Goal: Task Accomplishment & Management: Complete application form

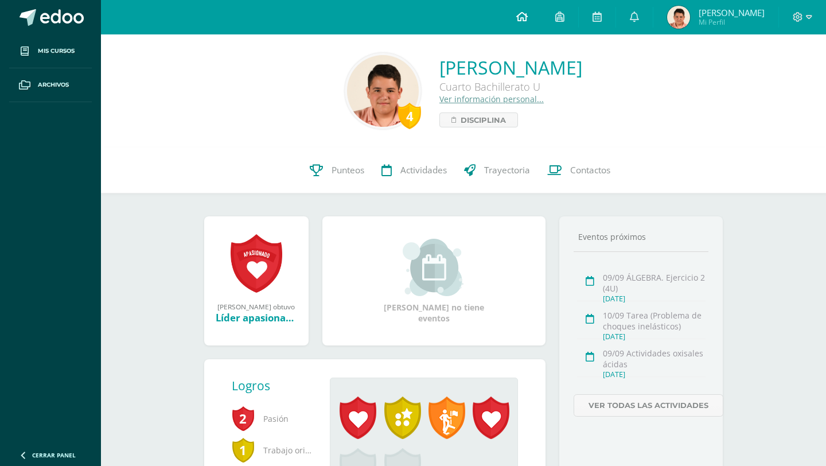
click at [528, 16] on icon at bounding box center [521, 16] width 11 height 10
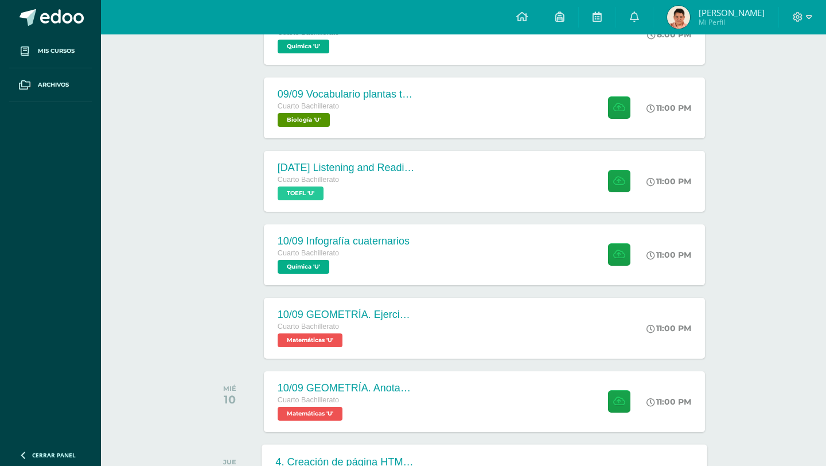
scroll to position [278, 0]
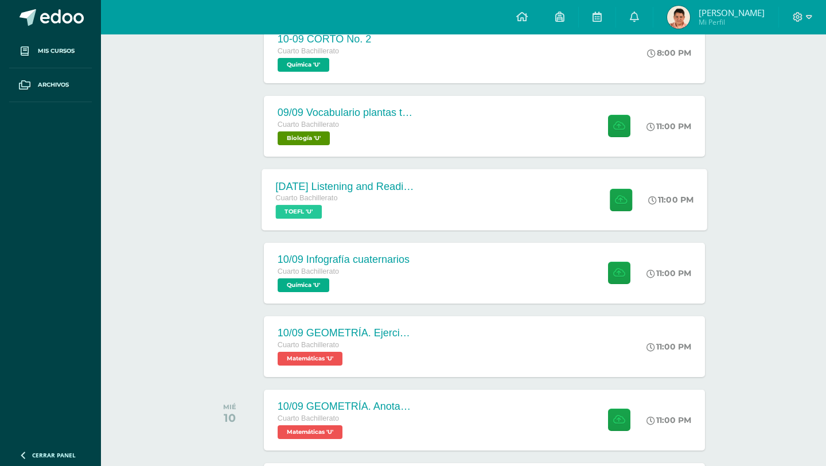
click at [432, 197] on div "[DATE] Listening and Reading exercises, Magoosh Cuarto Bachillerato TOEFL 'U' 1…" at bounding box center [485, 199] width 446 height 61
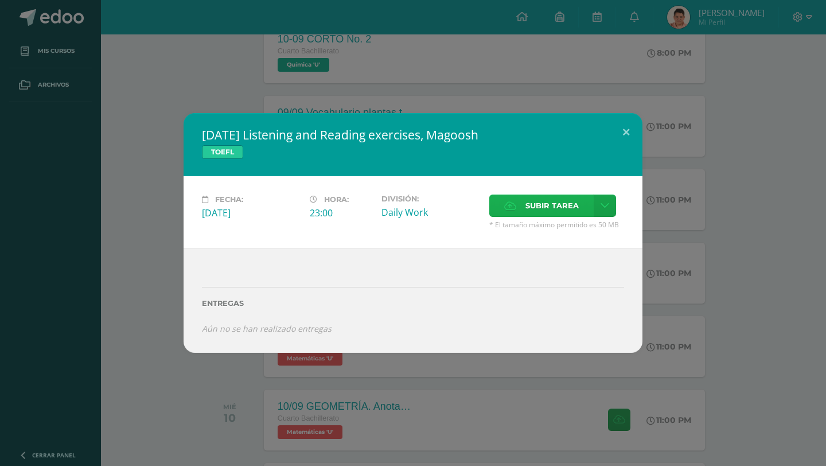
click at [536, 199] on span "Subir tarea" at bounding box center [552, 205] width 53 height 21
click at [0, 0] on input "Subir tarea" at bounding box center [0, 0] width 0 height 0
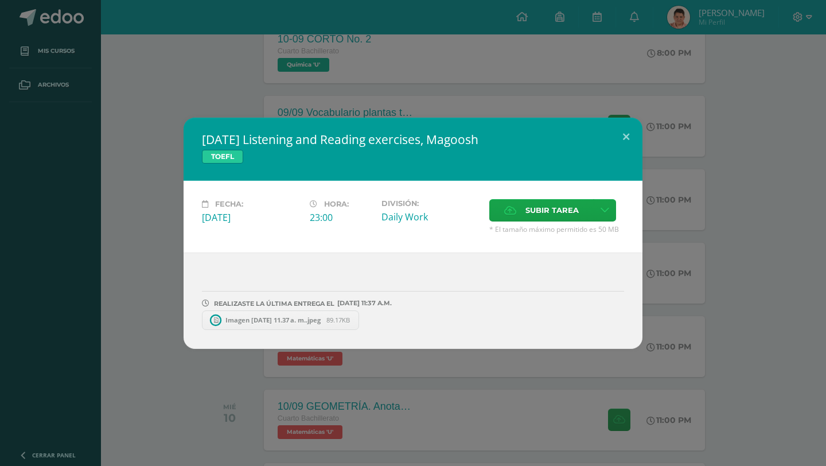
click at [604, 130] on div "[DATE] Listening and Reading exercises, Magoosh TOEFL" at bounding box center [413, 149] width 459 height 63
click at [623, 134] on button at bounding box center [626, 137] width 33 height 39
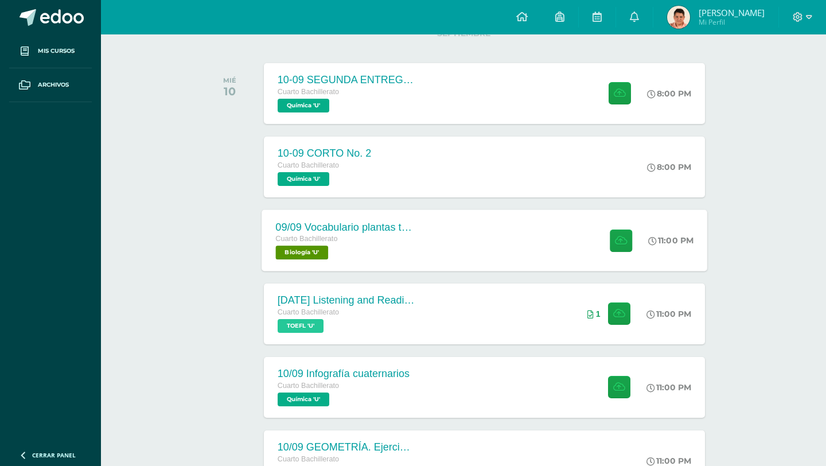
scroll to position [180, 0]
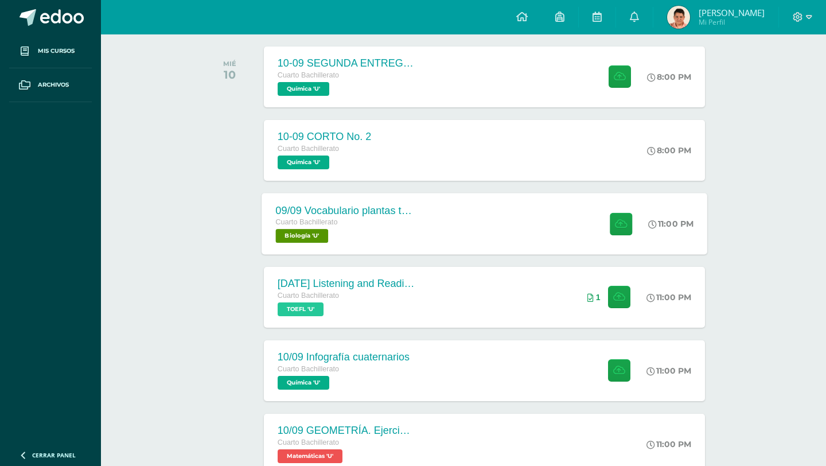
click at [516, 206] on div "09/09 Vocabulario plantas terrestres Cuarto Bachillerato Biología 'U' 11:00 PM …" at bounding box center [485, 223] width 446 height 61
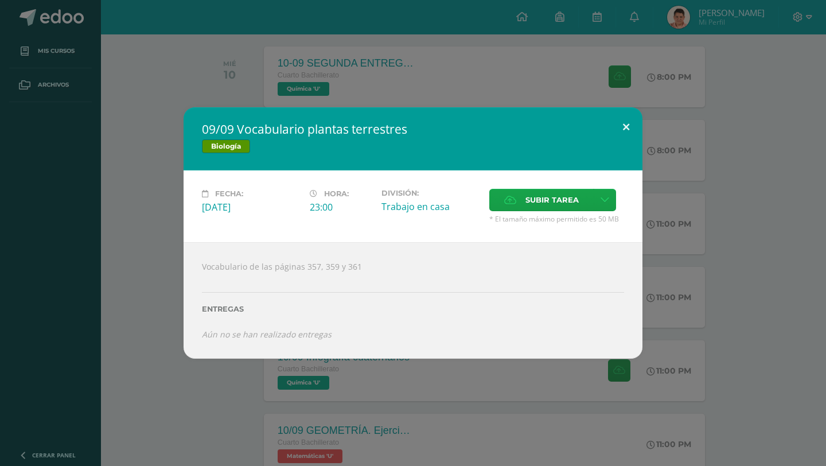
click at [622, 137] on button at bounding box center [626, 126] width 33 height 39
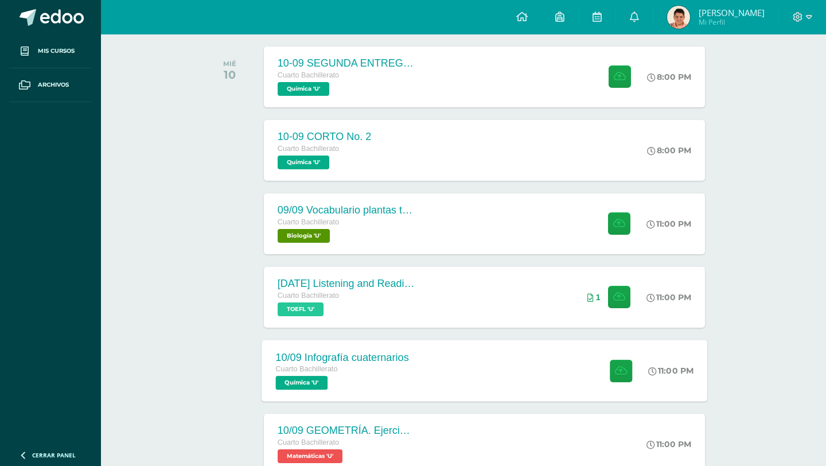
click at [487, 363] on div "10/09 Infografía cuaternarios Cuarto Bachillerato Química 'U' 11:00 PM [DATE] I…" at bounding box center [485, 370] width 446 height 61
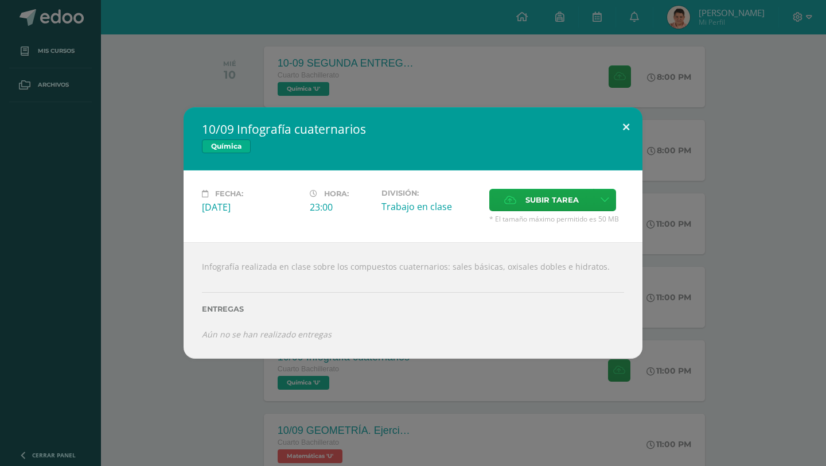
click at [619, 127] on button at bounding box center [626, 126] width 33 height 39
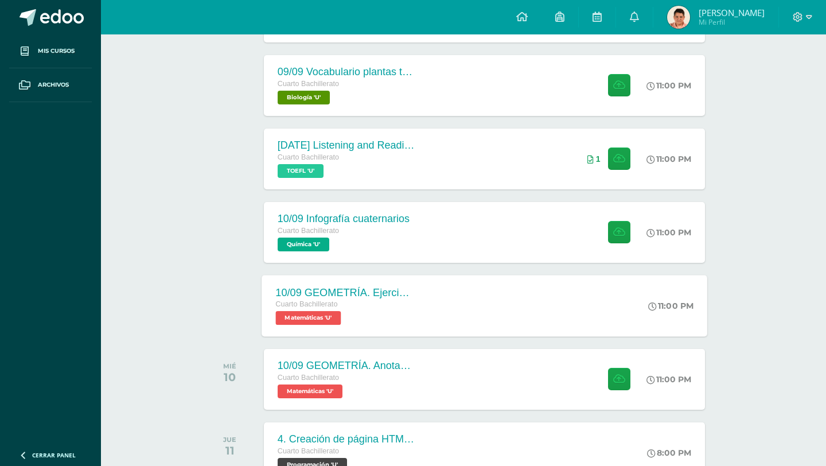
scroll to position [289, 0]
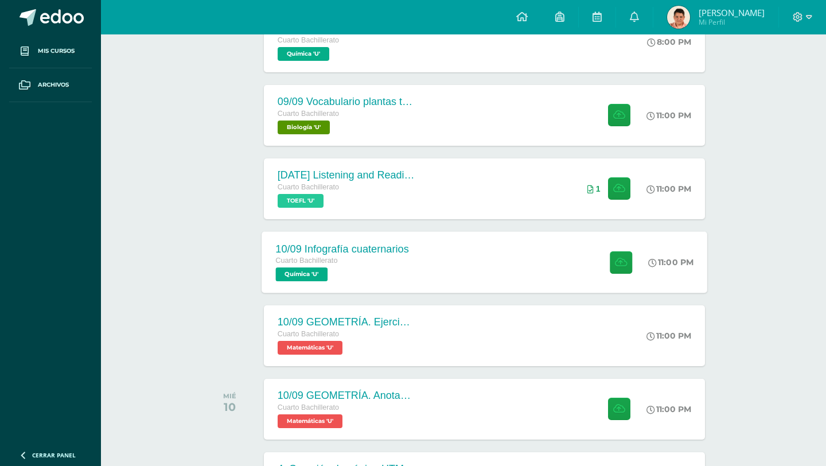
click at [432, 264] on div "10/09 Infografía cuaternarios Cuarto Bachillerato Química 'U' 11:00 PM [DATE] I…" at bounding box center [485, 261] width 446 height 61
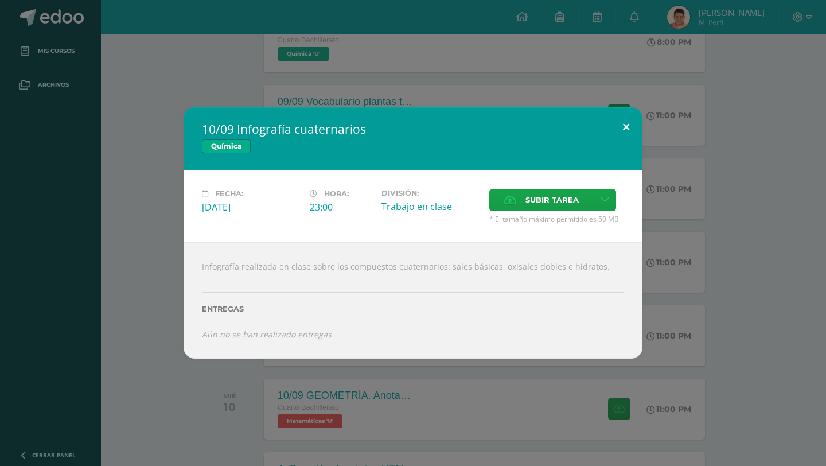
click at [625, 129] on button at bounding box center [626, 126] width 33 height 39
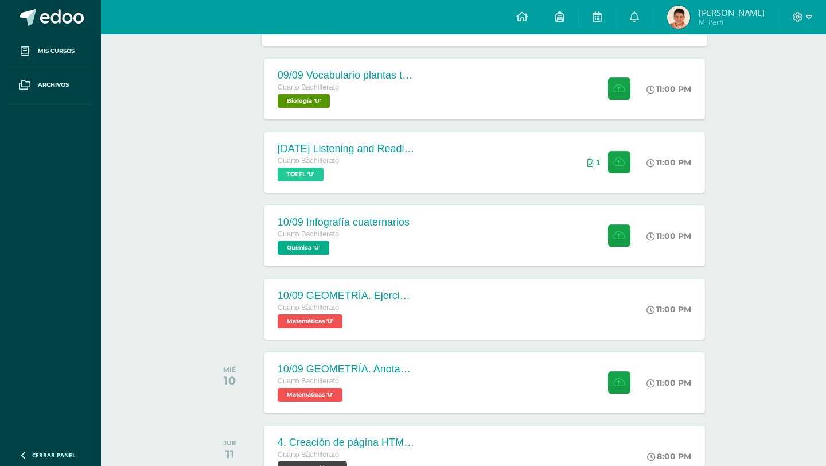
scroll to position [334, 0]
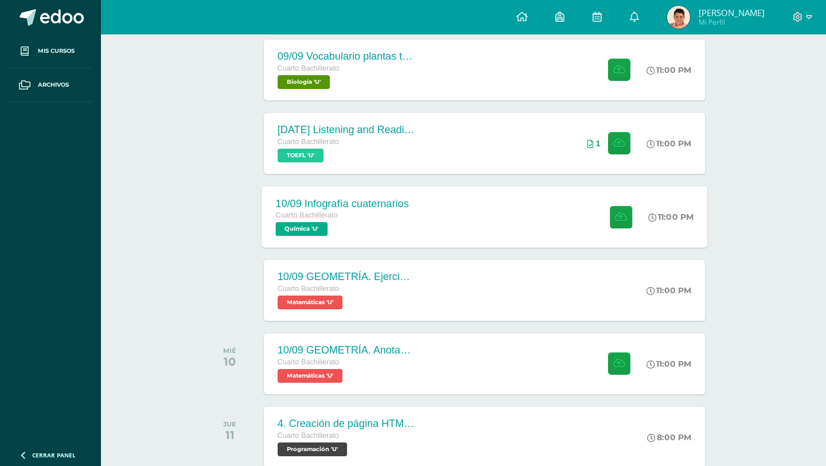
click at [437, 218] on div "10/09 Infografía cuaternarios Cuarto Bachillerato Química 'U' 11:00 PM [DATE] I…" at bounding box center [485, 216] width 446 height 61
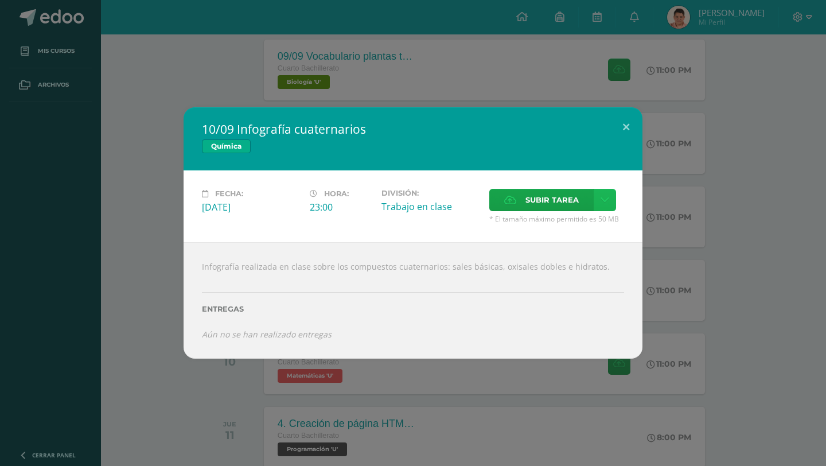
click at [612, 202] on link at bounding box center [605, 200] width 22 height 22
click at [578, 216] on link "Subir enlace" at bounding box center [564, 225] width 115 height 18
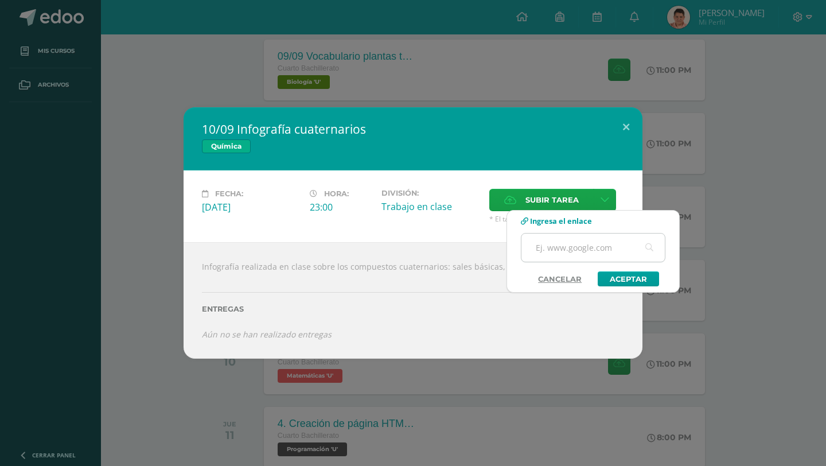
click at [571, 248] on input "text" at bounding box center [593, 248] width 143 height 28
paste input "[URL][DOMAIN_NAME]"
type input "[URL][DOMAIN_NAME]"
click at [628, 274] on link "Aceptar" at bounding box center [628, 278] width 61 height 15
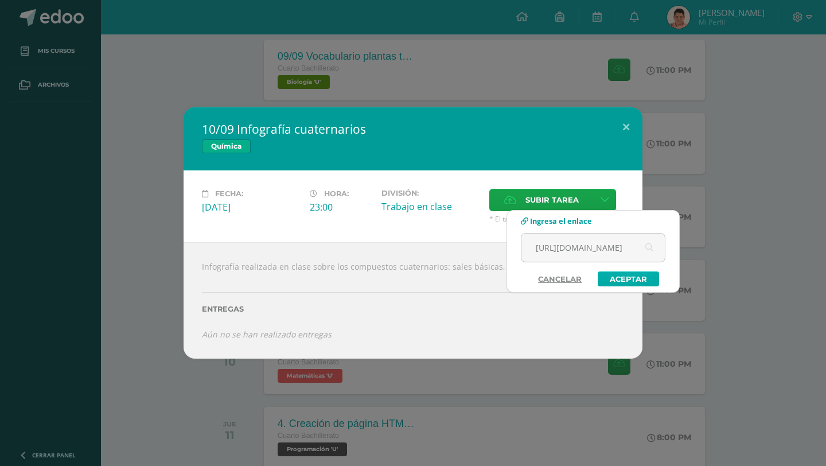
scroll to position [0, 0]
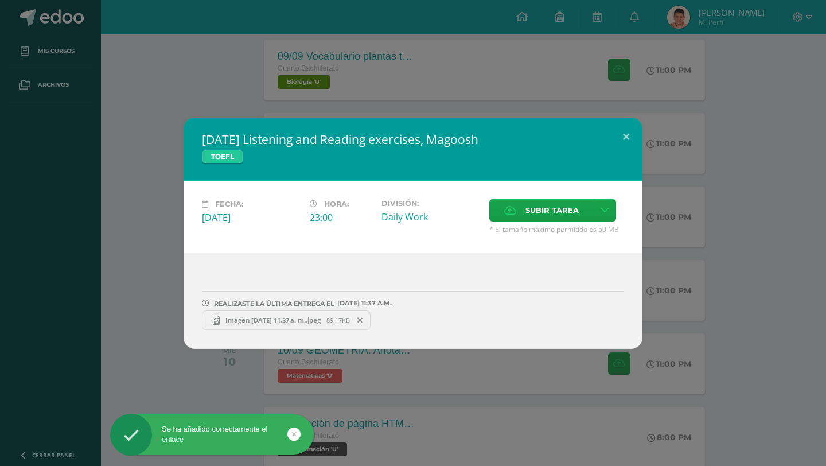
click at [254, 322] on span "Imagen [DATE] 11.37 a. m..jpeg" at bounding box center [273, 320] width 107 height 9
click at [363, 316] on icon at bounding box center [359, 320] width 5 height 8
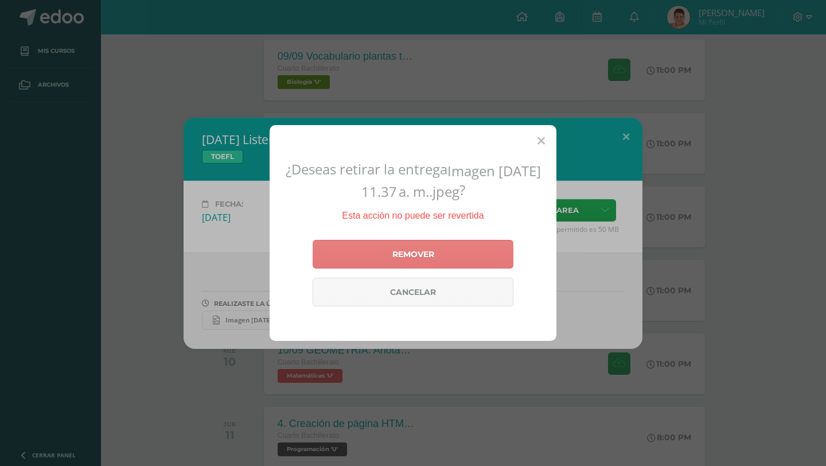
click at [414, 253] on link "Remover" at bounding box center [413, 254] width 201 height 29
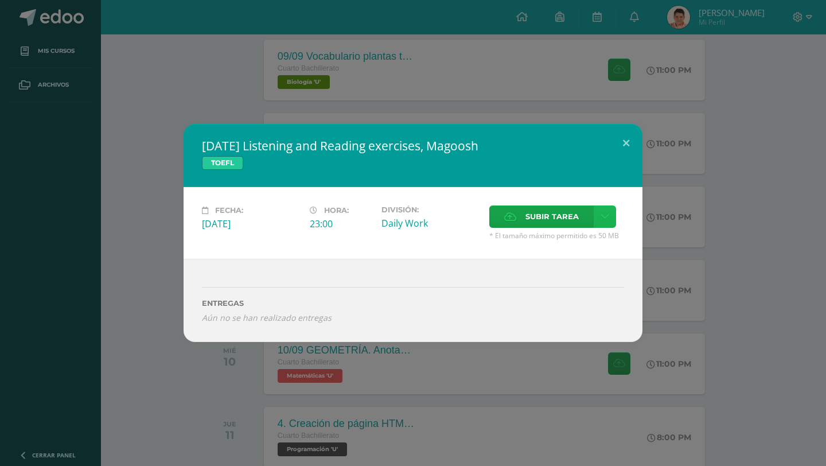
click at [601, 212] on icon at bounding box center [605, 217] width 9 height 10
click at [558, 238] on span "Subir enlace" at bounding box center [556, 241] width 48 height 11
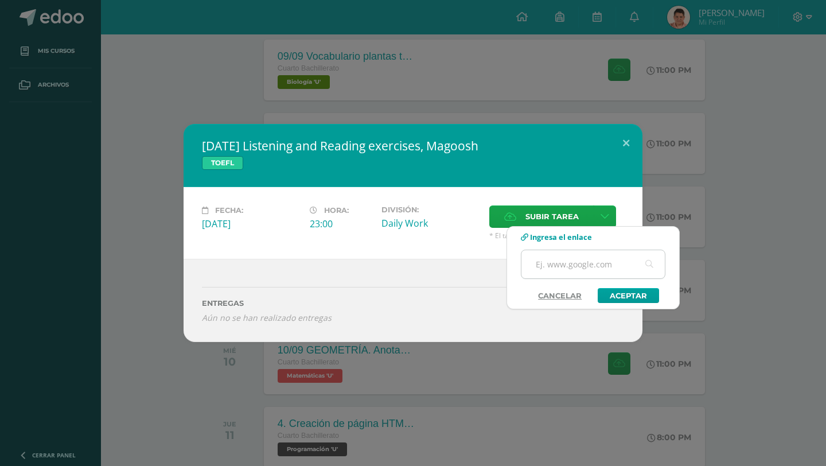
click at [550, 262] on input "text" at bounding box center [593, 264] width 143 height 28
paste input "[URL][DOMAIN_NAME]"
type input "[URL][DOMAIN_NAME]"
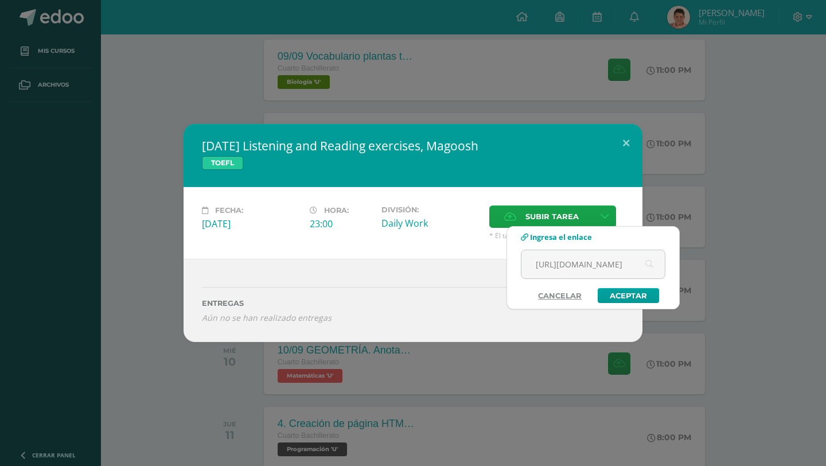
click at [620, 286] on div "[URL][DOMAIN_NAME]" at bounding box center [593, 269] width 145 height 38
click at [621, 290] on link "Aceptar" at bounding box center [628, 295] width 61 height 15
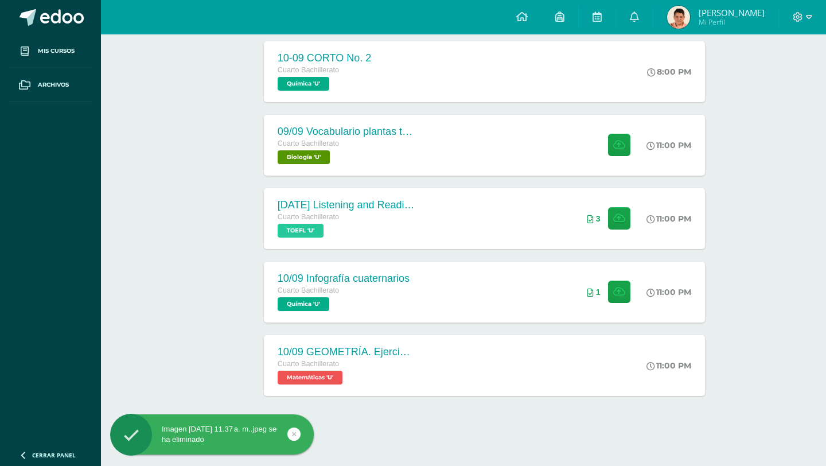
scroll to position [261, 0]
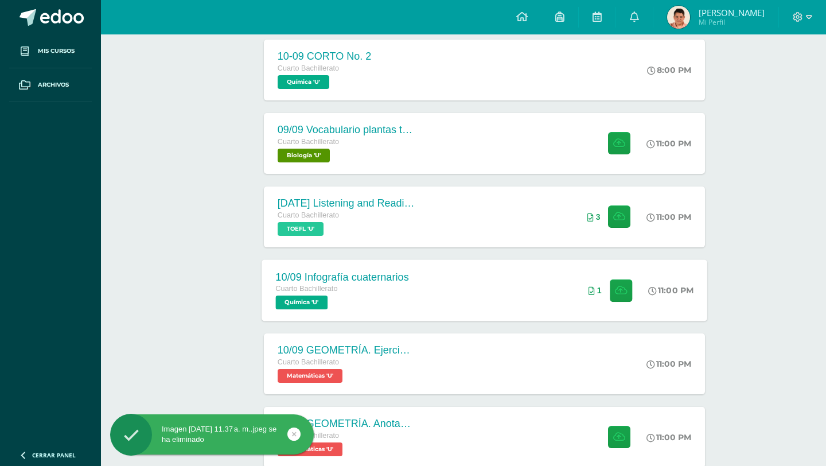
click at [518, 285] on div "10/09 Infografía cuaternarios Cuarto Bachillerato Química 'U' 11:00 PM 1 10/09 …" at bounding box center [485, 289] width 446 height 61
